Goal: Task Accomplishment & Management: Manage account settings

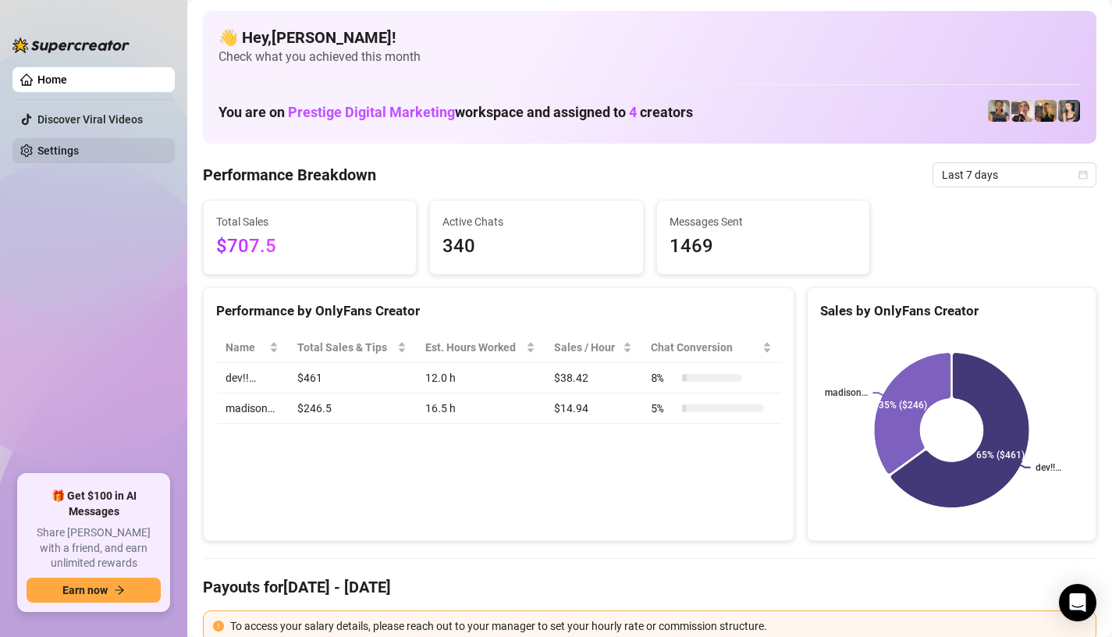
click at [79, 152] on link "Settings" at bounding box center [57, 150] width 41 height 12
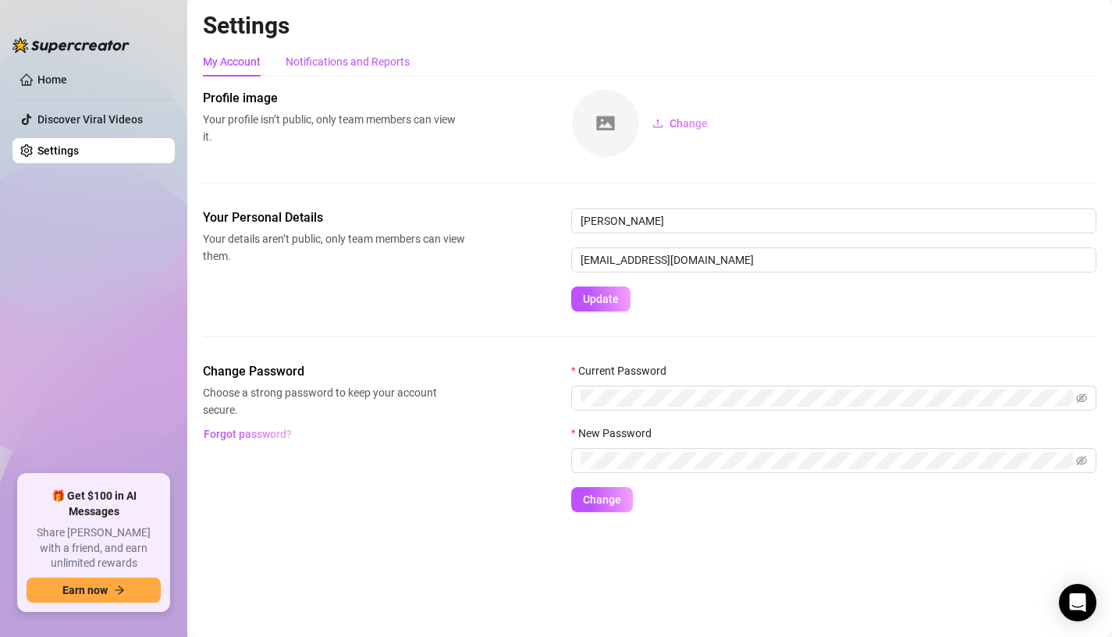
click at [312, 61] on div "Notifications and Reports" at bounding box center [348, 61] width 124 height 17
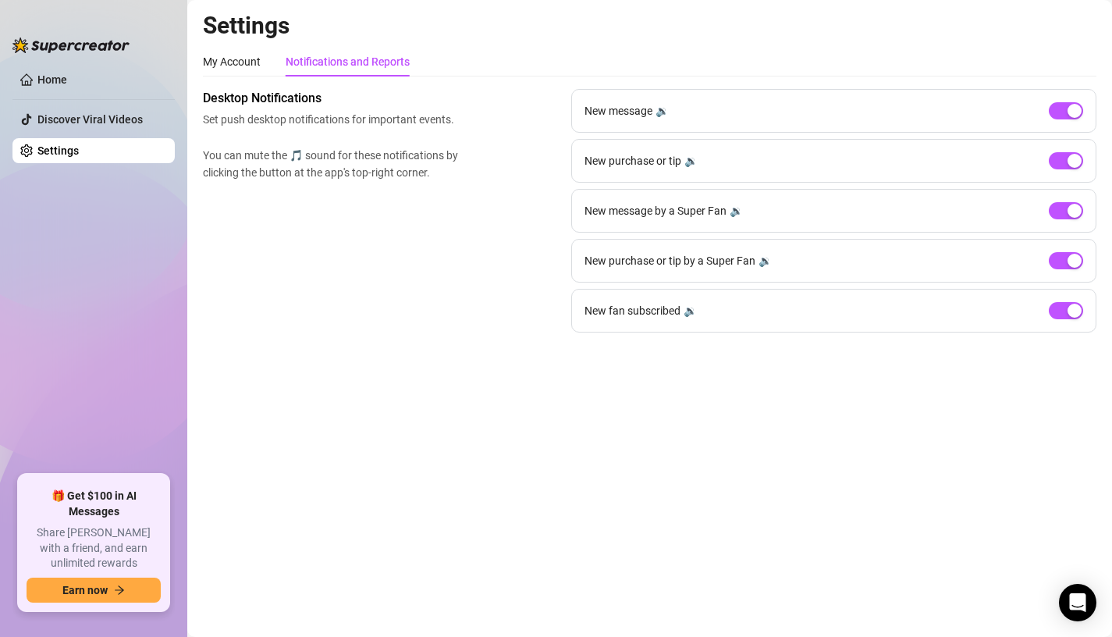
click at [265, 73] on div "My Account Notifications and Reports" at bounding box center [306, 62] width 207 height 30
click at [250, 63] on div "My Account" at bounding box center [232, 61] width 58 height 17
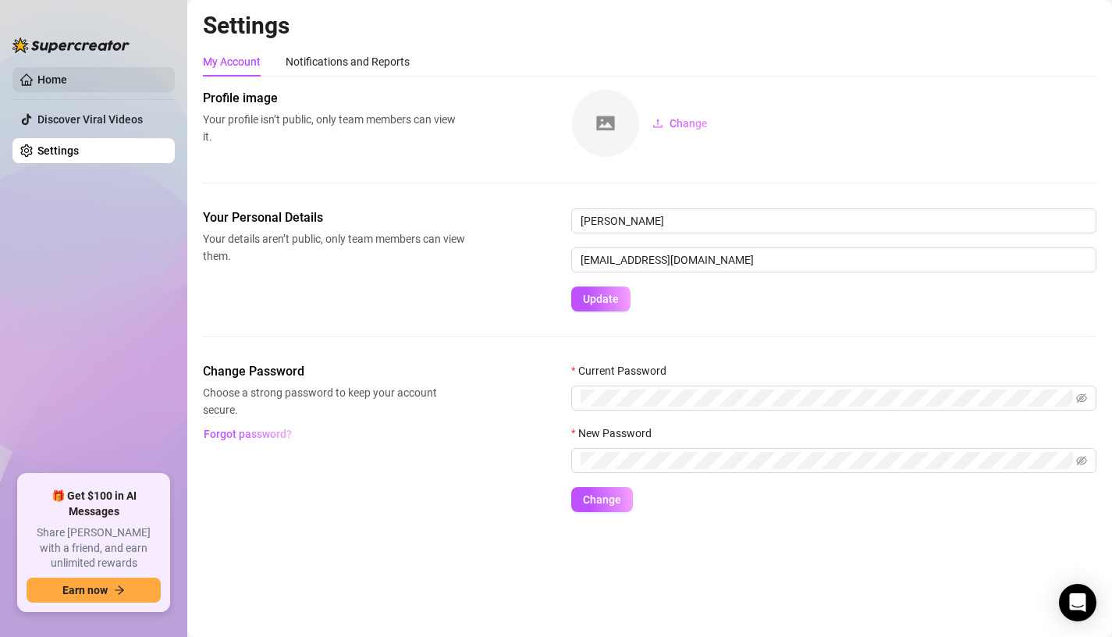
click at [67, 86] on link "Home" at bounding box center [52, 79] width 30 height 12
